Goal: Information Seeking & Learning: Learn about a topic

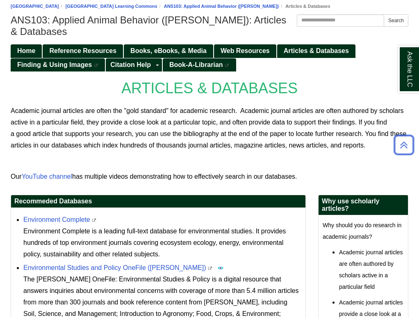
scroll to position [74, 0]
click at [68, 223] on link "Environment Complete" at bounding box center [56, 219] width 67 height 7
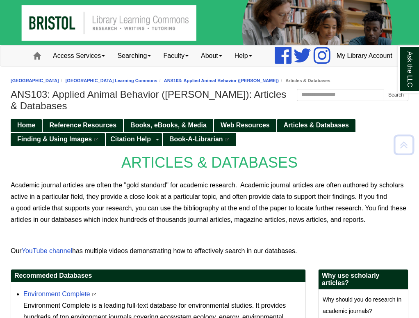
scroll to position [0, 0]
click at [155, 128] on span "Books, eBooks, & Media" at bounding box center [168, 124] width 76 height 7
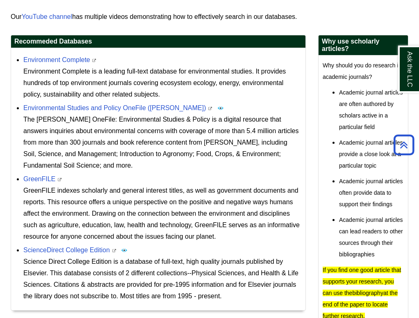
scroll to position [226, 0]
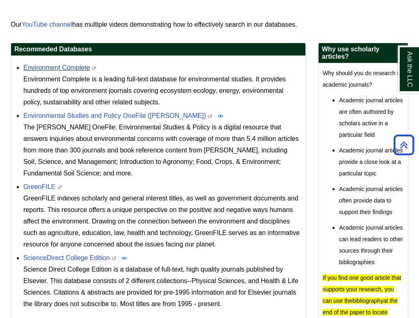
click at [65, 71] on link "Environment Complete" at bounding box center [56, 67] width 67 height 7
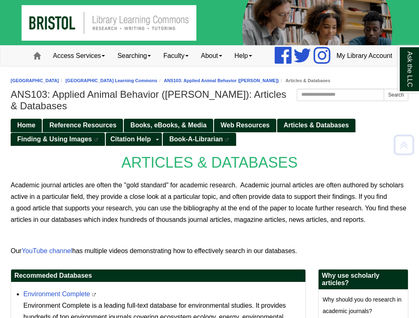
scroll to position [0, 0]
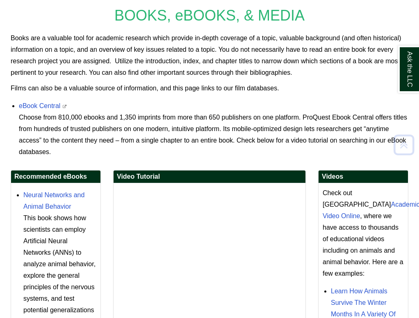
scroll to position [146, 0]
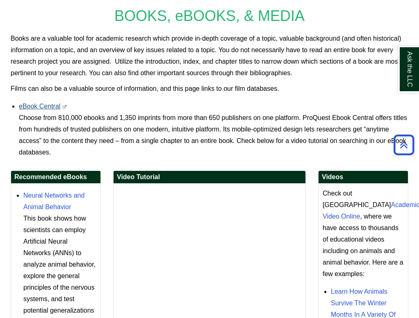
click at [45, 110] on link "eBook Central" at bounding box center [39, 106] width 41 height 7
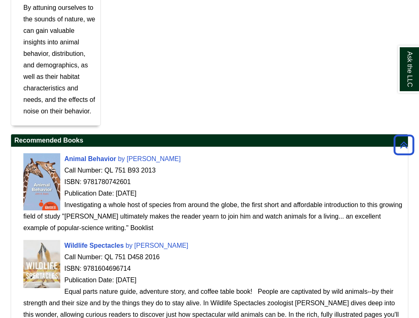
scroll to position [680, 0]
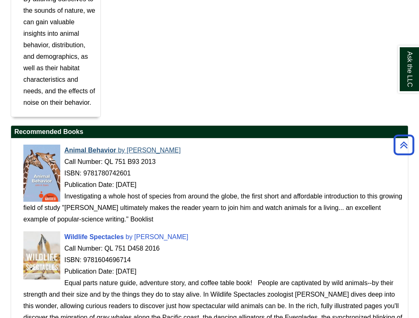
click at [144, 153] on span "John A. Byers" at bounding box center [154, 149] width 54 height 7
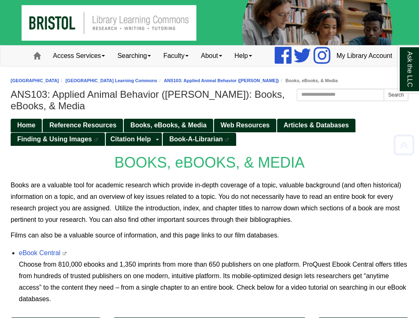
scroll to position [0, 0]
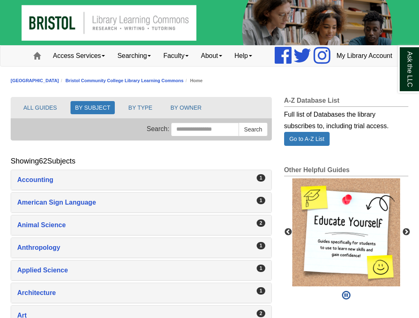
scroll to position [65, 0]
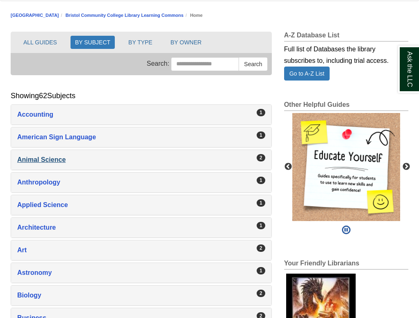
click at [151, 165] on div "Animal Science , 2 guides" at bounding box center [141, 159] width 248 height 11
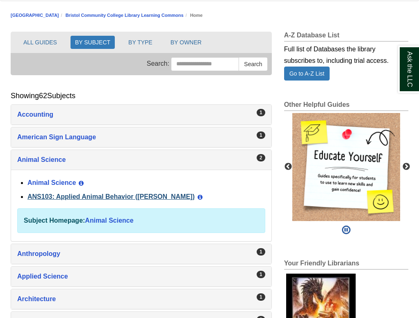
click at [96, 200] on link "ANS103: Applied Animal Behavior ([PERSON_NAME])" at bounding box center [110, 196] width 167 height 7
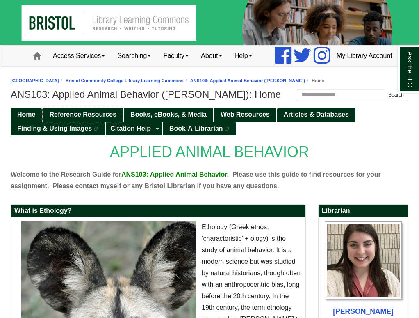
click at [96, 118] on span "Reference Resources" at bounding box center [82, 114] width 67 height 7
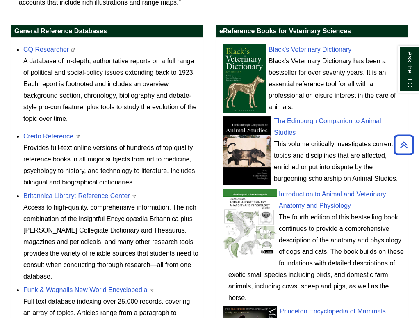
scroll to position [313, 0]
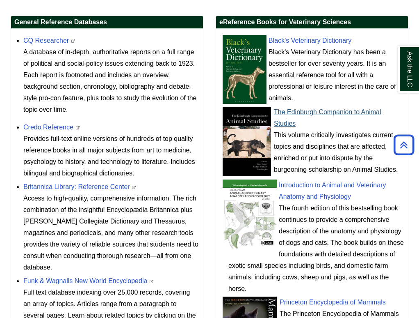
click at [329, 127] on link "The Edinburgh Companion to Animal Studies" at bounding box center [328, 117] width 108 height 18
